Goal: Navigation & Orientation: Find specific page/section

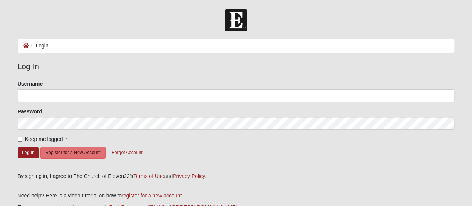
click at [74, 105] on form "Please correct the following: Username Password Keep me logged in Log In Regist…" at bounding box center [237, 123] width 438 height 87
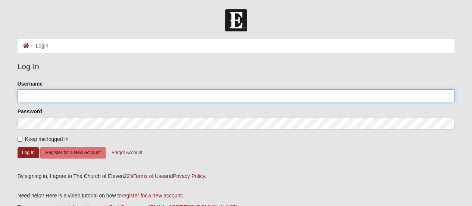
click at [69, 101] on input "Username" at bounding box center [237, 95] width 438 height 13
type input "tboger"
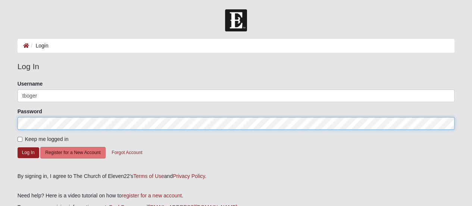
click at [18, 147] on button "Log In" at bounding box center [29, 152] width 22 height 11
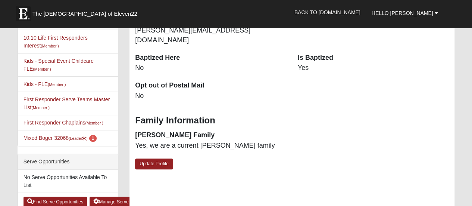
scroll to position [204, 0]
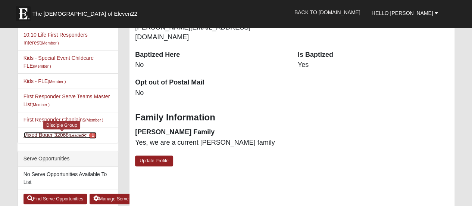
click at [44, 134] on link "Mixed Boger 32068 (Leader ) 1" at bounding box center [61, 135] width 74 height 6
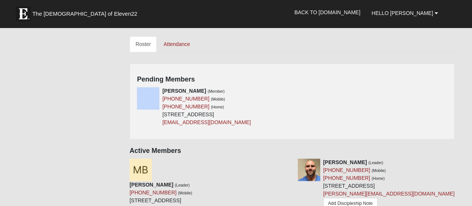
scroll to position [317, 0]
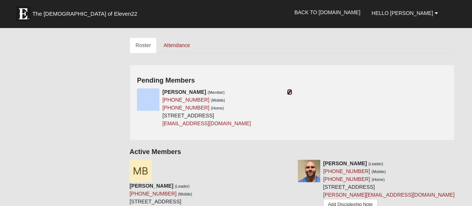
click at [291, 89] on icon at bounding box center [289, 91] width 5 height 5
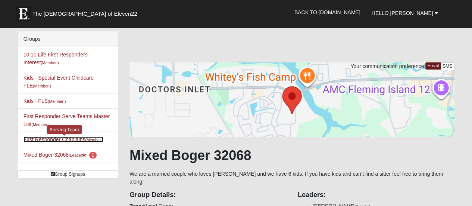
click at [47, 140] on link "First Responder Chaplains (Member )" at bounding box center [64, 139] width 80 height 6
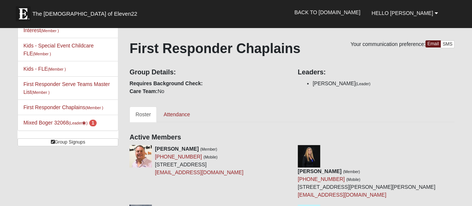
scroll to position [20, 0]
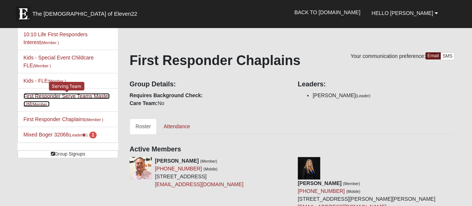
click at [47, 98] on link "First Responder Serve Teams Master List (Member )" at bounding box center [67, 100] width 87 height 14
click at [38, 97] on link "First Responder Serve Teams Master List (Member )" at bounding box center [67, 100] width 87 height 14
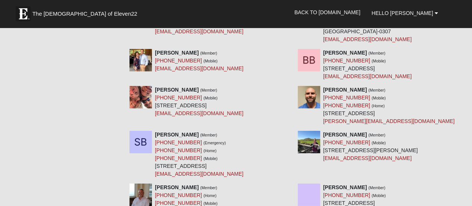
scroll to position [140, 0]
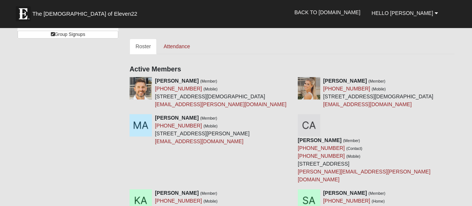
drag, startPoint x: 476, startPoint y: 11, endPoint x: 457, endPoint y: -45, distance: 59.0
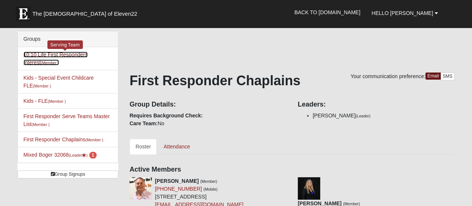
click at [75, 56] on link "10:10 Life First Responders Interest (Member )" at bounding box center [56, 59] width 64 height 14
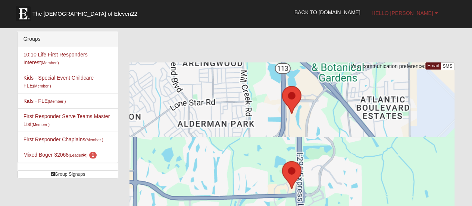
click at [429, 12] on span "Hello [PERSON_NAME]" at bounding box center [403, 13] width 62 height 6
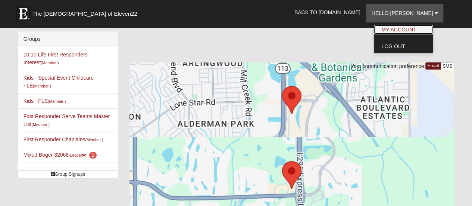
click at [410, 28] on link "My Account" at bounding box center [403, 30] width 59 height 10
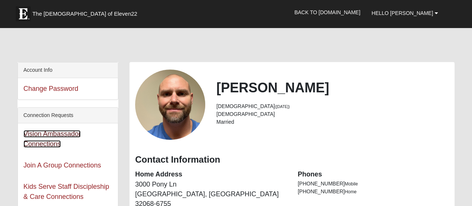
click at [48, 134] on link "Vision Ambassador Connections" at bounding box center [53, 139] width 58 height 18
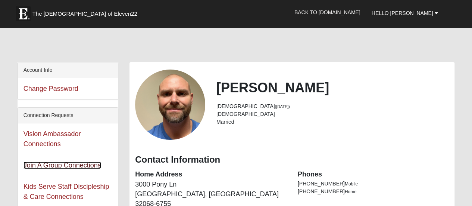
click at [73, 167] on link "Join A Group Connections" at bounding box center [63, 164] width 78 height 7
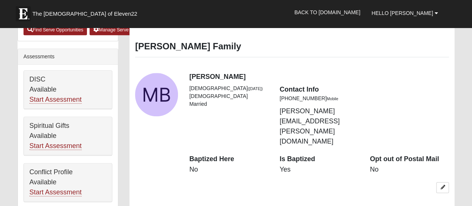
scroll to position [376, 0]
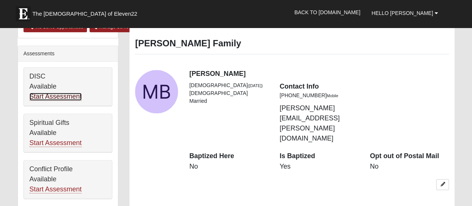
click at [68, 94] on link "Start Assessment" at bounding box center [55, 97] width 52 height 8
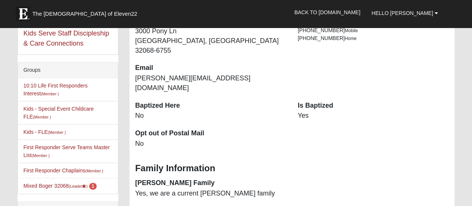
scroll to position [156, 0]
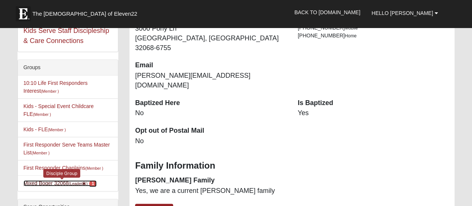
click at [50, 180] on link "Mixed [PERSON_NAME] 32068 (Leader ) 1" at bounding box center [61, 183] width 74 height 6
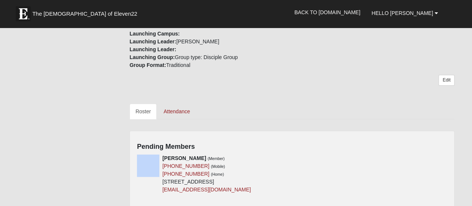
scroll to position [254, 0]
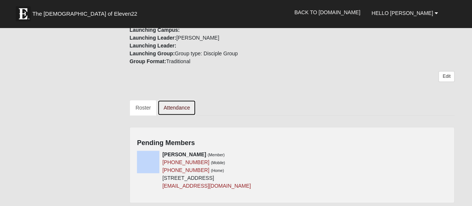
click at [175, 101] on link "Attendance" at bounding box center [177, 108] width 38 height 16
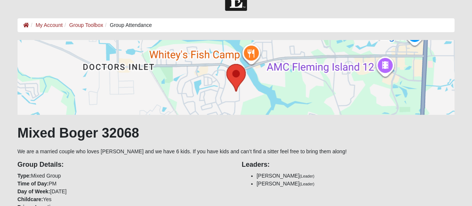
scroll to position [16, 0]
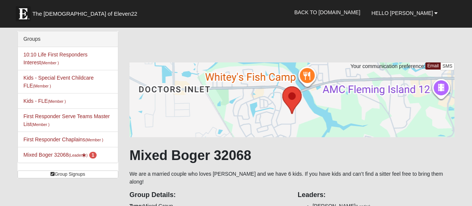
scroll to position [254, 0]
